Goal: Task Accomplishment & Management: Manage account settings

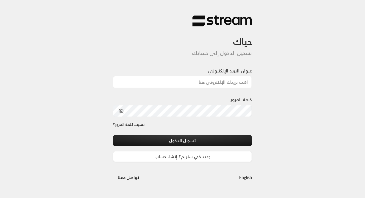
type input "[EMAIL_ADDRESS][DOMAIN_NAME]"
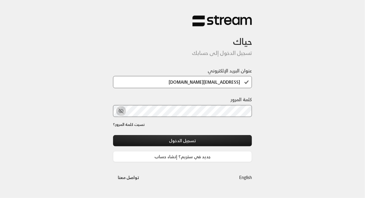
click at [120, 111] on icon "toggle password visibility" at bounding box center [120, 110] width 5 height 5
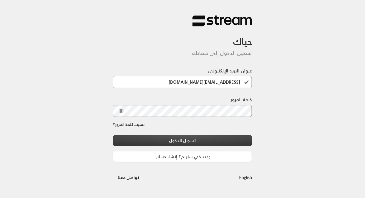
click at [173, 143] on button "تسجيل الدخول" at bounding box center [182, 140] width 139 height 11
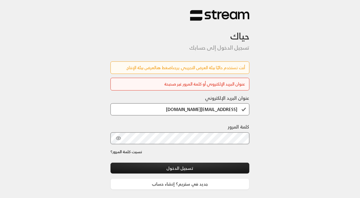
click at [156, 70] on link "اضغط هنا" at bounding box center [164, 67] width 18 height 7
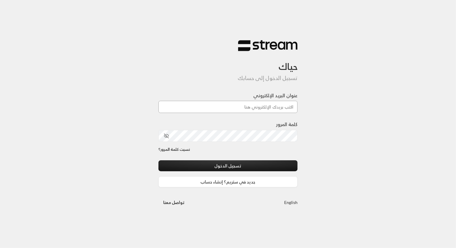
click at [234, 105] on input "عنوان البريد الإلكتروني" at bounding box center [227, 107] width 139 height 12
type input "technology+su93radm1n_beautifulsmile@streampay.sa"
click at [323, 139] on div "حياك تسجيل الدخول إلى حسابك عنوان البريد الإلكتروني technology+su93radm1n_beaut…" at bounding box center [228, 124] width 456 height 248
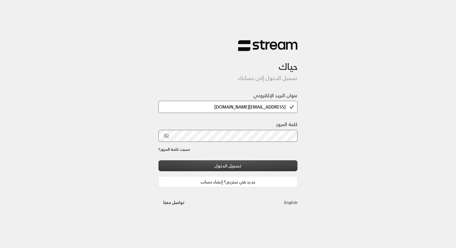
click at [244, 165] on button "تسجيل الدخول" at bounding box center [227, 165] width 139 height 11
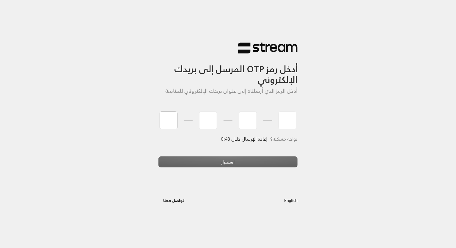
type input "4"
type input "8"
type input "1"
type input "9"
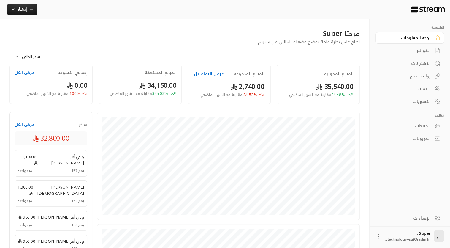
click at [407, 238] on span "technology+su93radm1n..." at bounding box center [407, 239] width 45 height 6
click at [407, 37] on div "لوحة المعلومات" at bounding box center [407, 38] width 48 height 6
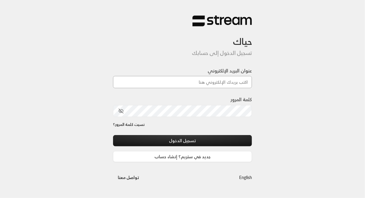
click at [217, 81] on input "عنوان البريد الإلكتروني" at bounding box center [182, 82] width 139 height 12
type input "[EMAIL_ADDRESS][DOMAIN_NAME]"
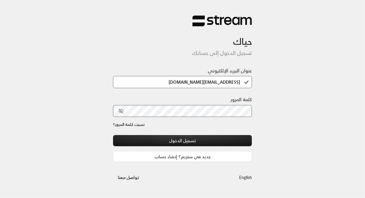
click at [276, 117] on div "حياك تسجيل الدخول إلى حسابك عنوان البريد الإلكتروني [EMAIL_ADDRESS][DOMAIN_NAME…" at bounding box center [182, 99] width 365 height 198
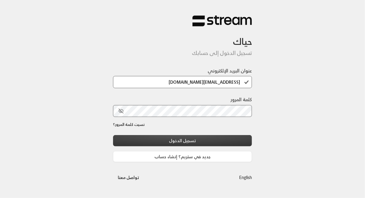
click at [215, 138] on button "تسجيل الدخول" at bounding box center [182, 140] width 139 height 11
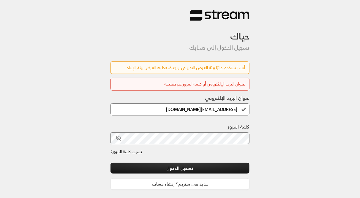
click at [157, 68] on link "اضغط هنا" at bounding box center [164, 67] width 18 height 7
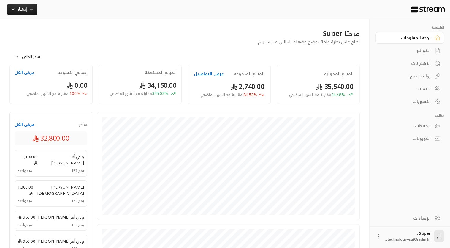
click at [422, 49] on div "الفواتير" at bounding box center [407, 51] width 48 height 6
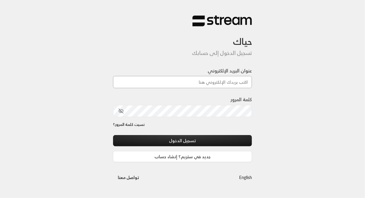
click at [237, 81] on input "عنوان البريد الإلكتروني" at bounding box center [182, 82] width 139 height 12
type input "technology+v2@streampay.sa"
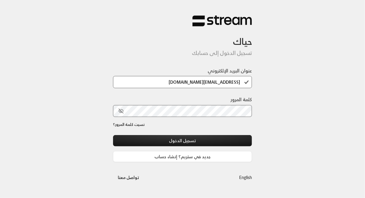
click at [268, 119] on div "حياك تسجيل الدخول إلى حسابك عنوان البريد الإلكتروني technology+v2@streampay.sa …" at bounding box center [182, 99] width 365 height 198
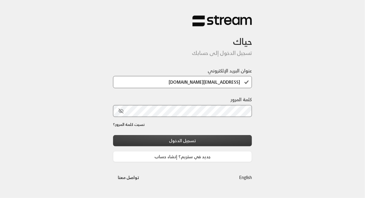
click at [214, 138] on button "تسجيل الدخول" at bounding box center [182, 140] width 139 height 11
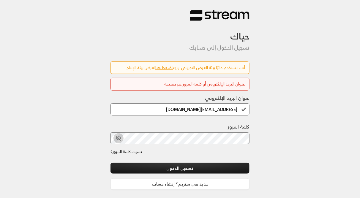
click at [118, 139] on icon "toggle password visibility" at bounding box center [118, 138] width 4 height 3
click at [272, 144] on div "حياك تسجيل الدخول إلى حسابك أنت تستخدم حاليًا بيئة العرض التجريبي. يرجى اضغط هن…" at bounding box center [180, 110] width 360 height 220
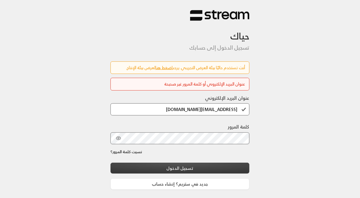
click at [209, 168] on button "تسجيل الدخول" at bounding box center [180, 168] width 139 height 11
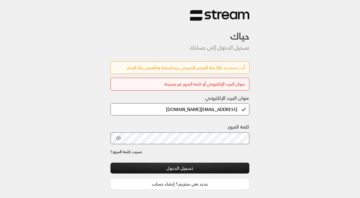
click at [164, 69] on link "اضغط هنا" at bounding box center [164, 67] width 18 height 7
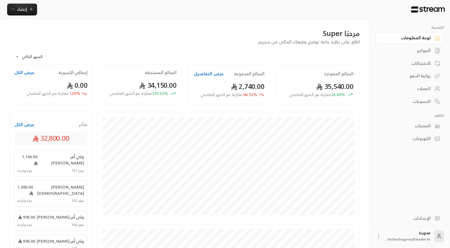
click at [440, 237] on icon at bounding box center [440, 237] width 4 height 1
click at [377, 237] on icon at bounding box center [379, 236] width 6 height 6
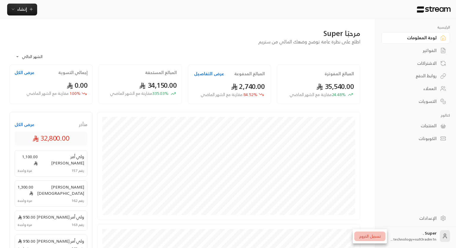
click at [377, 237] on li "تسجيل الخروج" at bounding box center [369, 236] width 31 height 10
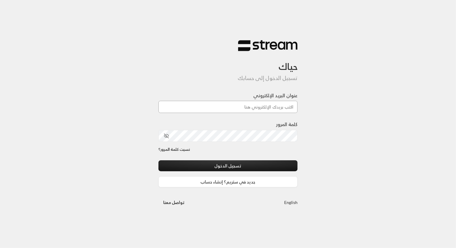
click at [256, 105] on input "عنوان البريد الإلكتروني" at bounding box center [227, 107] width 139 height 12
type input "[EMAIL_ADDRESS][DOMAIN_NAME]"
click at [168, 135] on icon "toggle password visibility" at bounding box center [166, 135] width 5 height 5
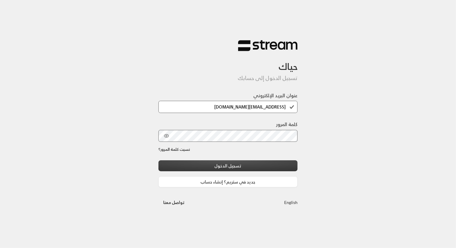
click at [207, 168] on button "تسجيل الدخول" at bounding box center [227, 165] width 139 height 11
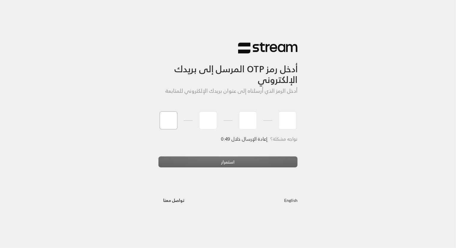
type input "6"
type input "9"
type input "5"
type input "9"
